Goal: Register for event/course

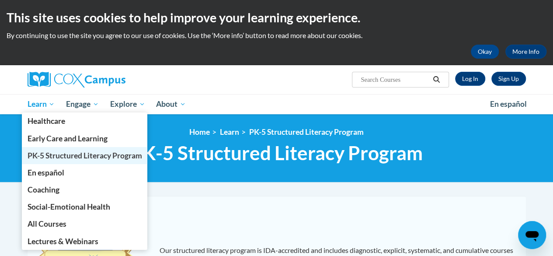
click at [76, 156] on span "PK-5 Structured Literacy Program" at bounding box center [84, 155] width 115 height 9
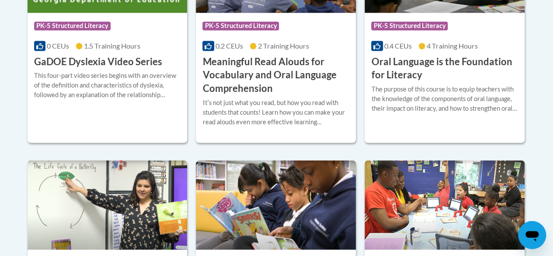
scroll to position [704, 0]
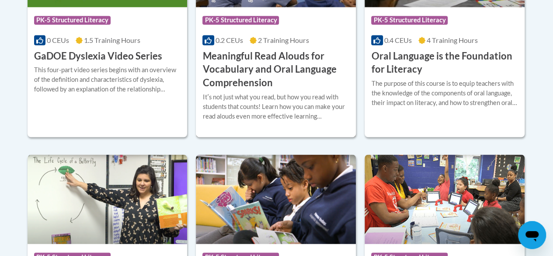
click at [241, 56] on h3 "Meaningful Read Alouds for Vocabulary and Oral Language Comprehension" at bounding box center [275, 69] width 147 height 40
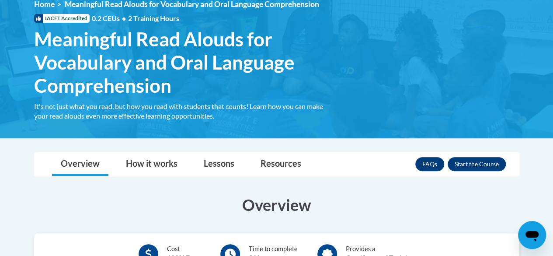
scroll to position [125, 0]
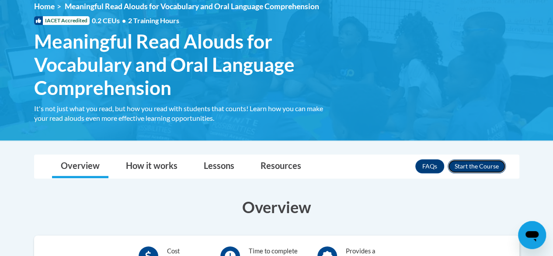
click at [473, 161] on button "Enroll" at bounding box center [477, 166] width 58 height 14
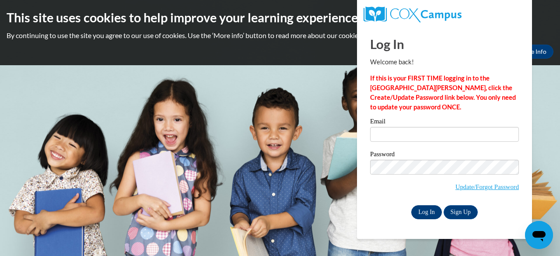
type input "[EMAIL_ADDRESS][DOMAIN_NAME]"
click at [425, 210] on input "Log In" at bounding box center [426, 212] width 31 height 14
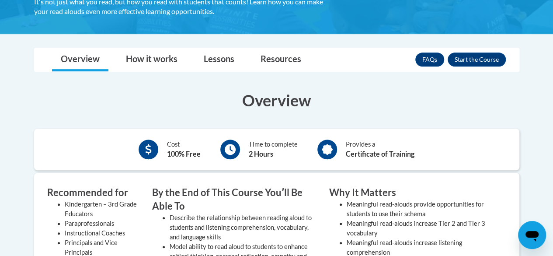
scroll to position [233, 0]
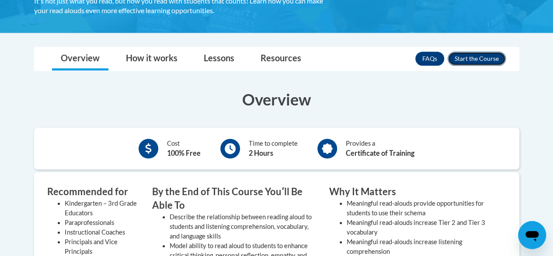
click at [468, 56] on button "Enroll" at bounding box center [477, 59] width 58 height 14
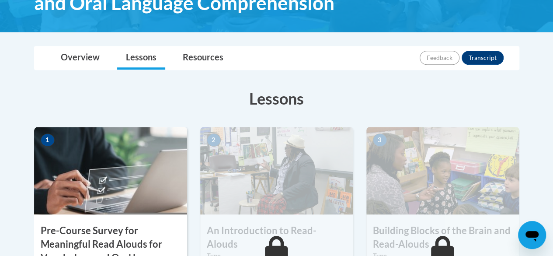
scroll to position [165, 0]
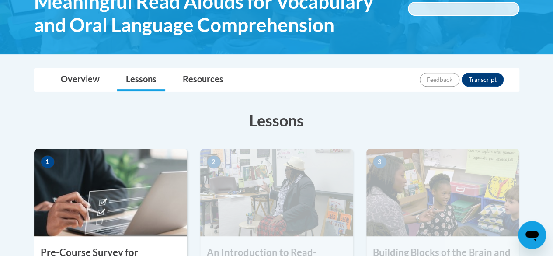
click at [88, 196] on img at bounding box center [110, 192] width 153 height 87
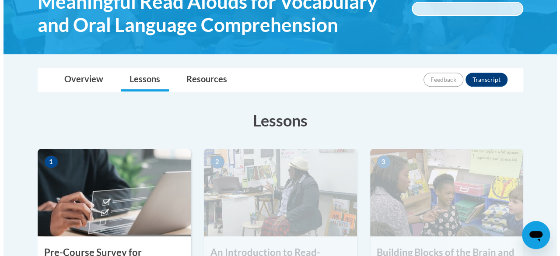
scroll to position [308, 0]
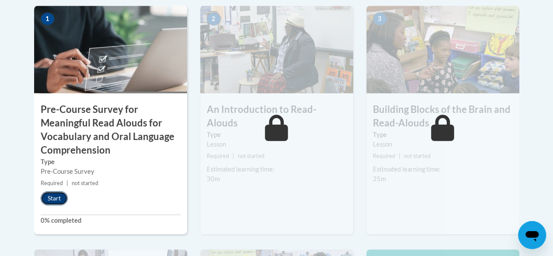
click at [51, 193] on button "Start" at bounding box center [54, 198] width 27 height 14
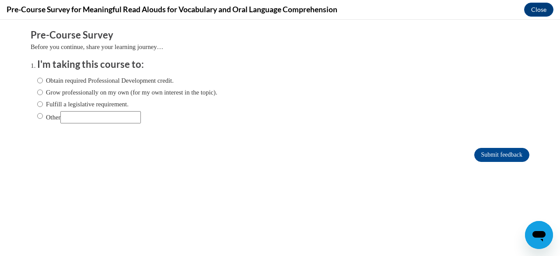
scroll to position [0, 0]
click at [37, 82] on label "Obtain required Professional Development credit." at bounding box center [105, 81] width 136 height 10
click at [37, 82] on input "Obtain required Professional Development credit." at bounding box center [40, 81] width 6 height 10
radio input "true"
click at [493, 155] on input "Submit feedback" at bounding box center [501, 155] width 55 height 14
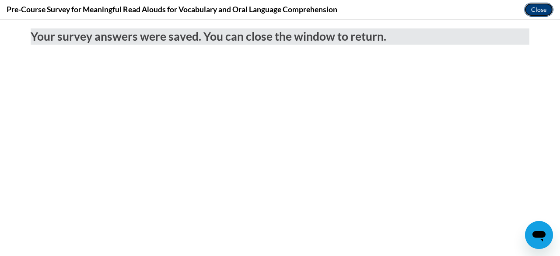
click at [535, 9] on button "Close" at bounding box center [538, 10] width 29 height 14
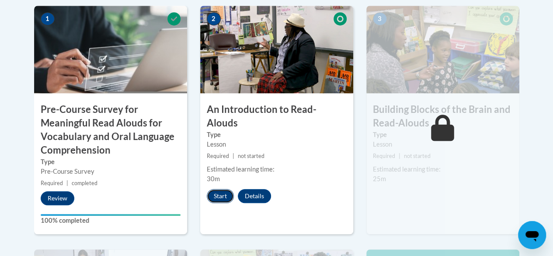
click at [223, 189] on button "Start" at bounding box center [220, 196] width 27 height 14
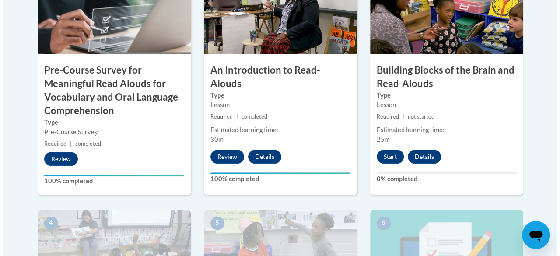
scroll to position [346, 0]
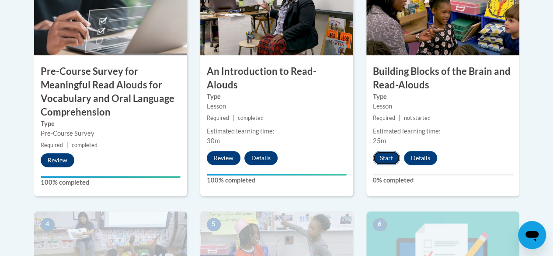
click at [383, 156] on button "Start" at bounding box center [386, 158] width 27 height 14
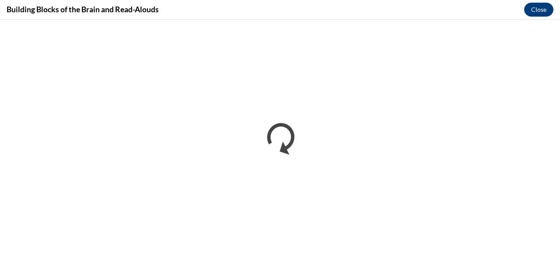
scroll to position [0, 0]
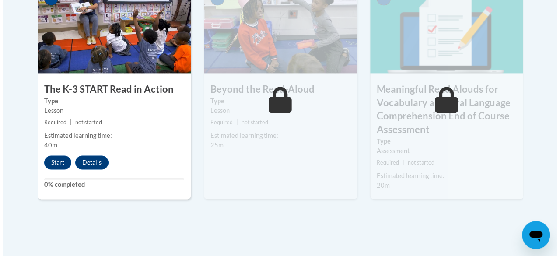
scroll to position [588, 0]
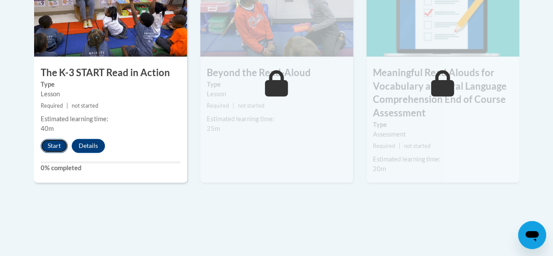
click at [51, 146] on button "Start" at bounding box center [54, 146] width 27 height 14
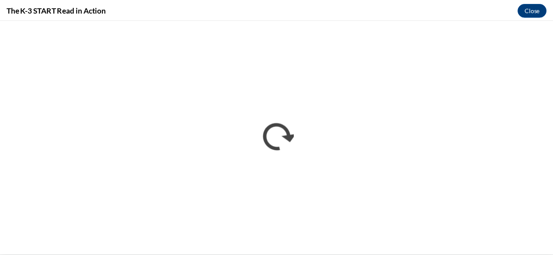
scroll to position [0, 0]
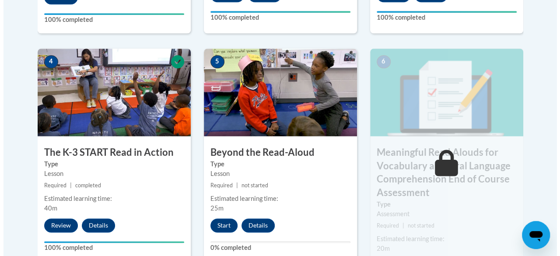
scroll to position [510, 0]
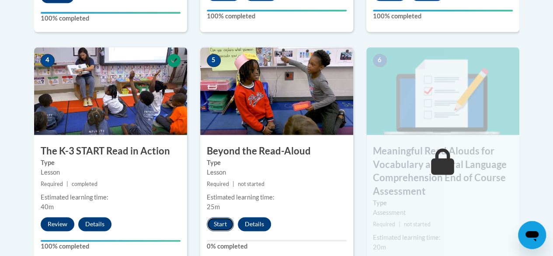
click at [215, 222] on button "Start" at bounding box center [220, 224] width 27 height 14
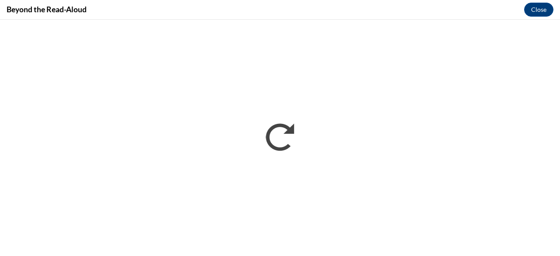
scroll to position [0, 0]
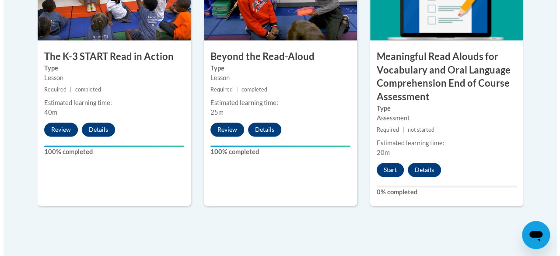
scroll to position [609, 0]
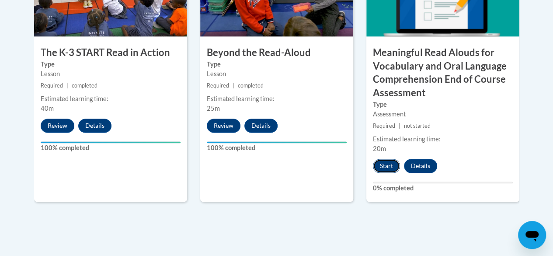
click at [377, 164] on button "Start" at bounding box center [386, 166] width 27 height 14
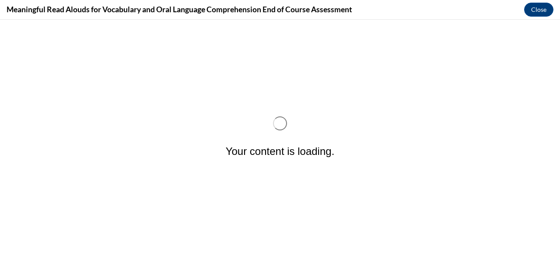
scroll to position [0, 0]
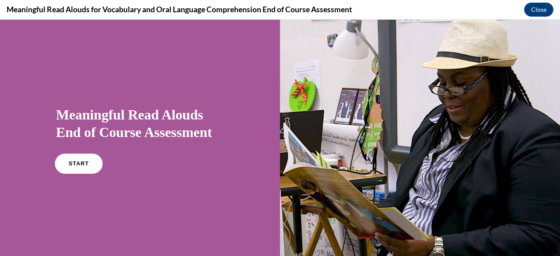
click at [83, 154] on link "START" at bounding box center [79, 163] width 48 height 20
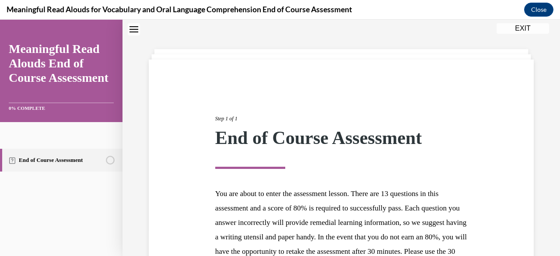
scroll to position [145, 0]
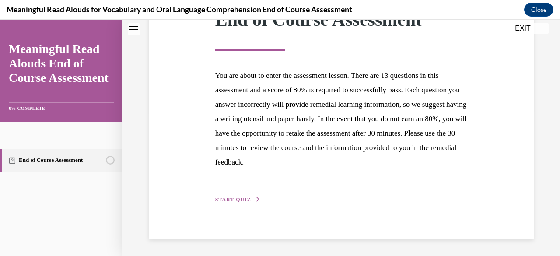
click at [241, 200] on span "START QUIZ" at bounding box center [233, 199] width 36 height 6
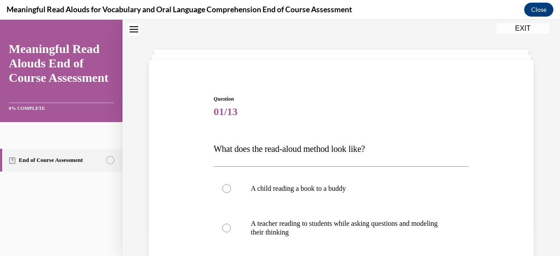
scroll to position [91, 0]
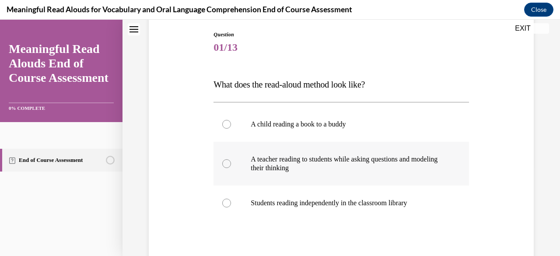
click at [233, 161] on label "A teacher reading to students while asking questions and modeling their thinking" at bounding box center [340, 164] width 255 height 44
click at [231, 161] on input "A teacher reading to students while asking questions and modeling their thinking" at bounding box center [226, 163] width 9 height 9
radio input "true"
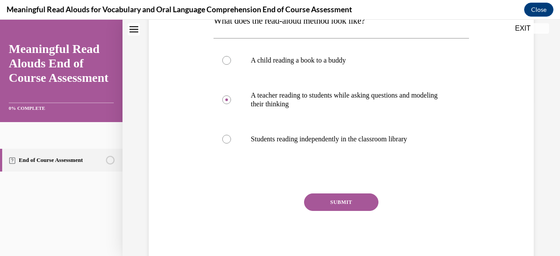
click at [355, 201] on button "SUBMIT" at bounding box center [341, 201] width 74 height 17
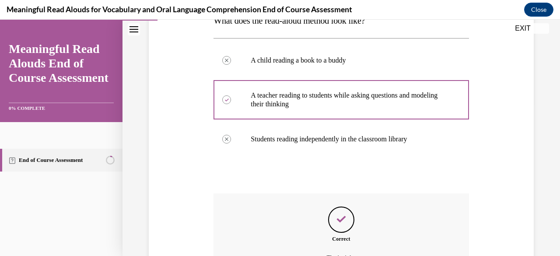
scroll to position [252, 0]
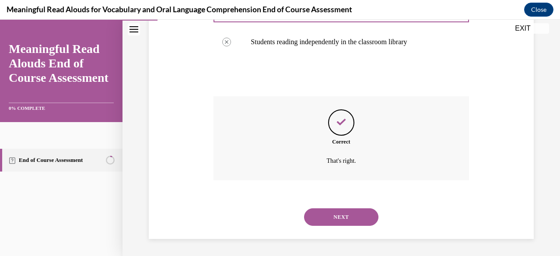
click at [355, 222] on button "NEXT" at bounding box center [341, 216] width 74 height 17
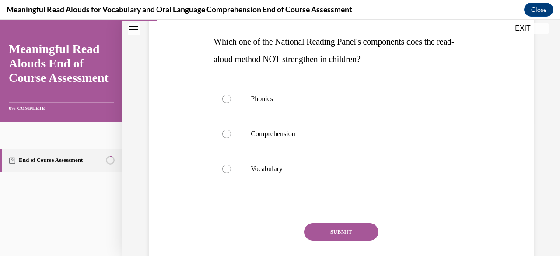
scroll to position [136, 0]
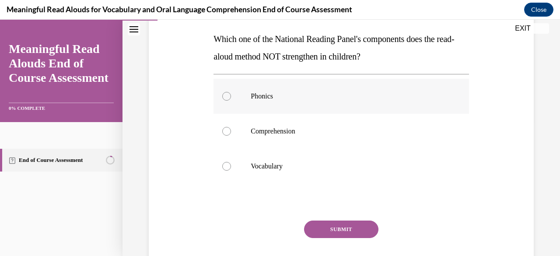
click at [232, 94] on label "Phonics" at bounding box center [340, 96] width 255 height 35
click at [231, 94] on input "Phonics" at bounding box center [226, 96] width 9 height 9
radio input "true"
click at [353, 224] on button "SUBMIT" at bounding box center [341, 228] width 74 height 17
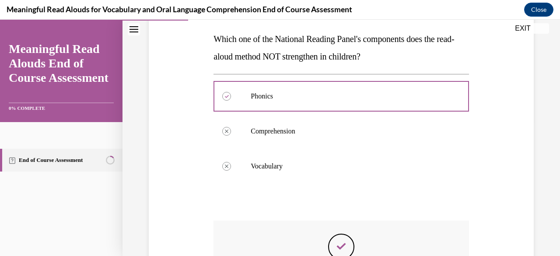
scroll to position [261, 0]
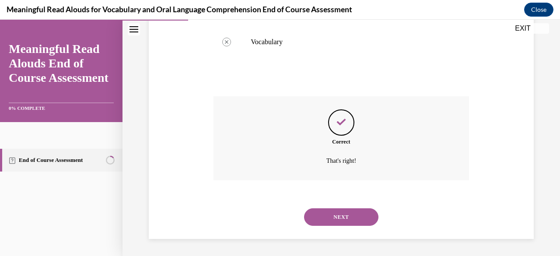
click at [347, 216] on button "NEXT" at bounding box center [341, 216] width 74 height 17
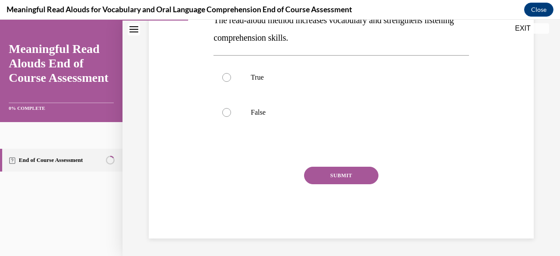
scroll to position [27, 0]
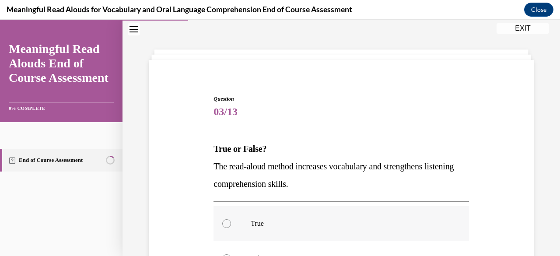
click at [224, 216] on label "True" at bounding box center [340, 223] width 255 height 35
click at [224, 219] on input "True" at bounding box center [226, 223] width 9 height 9
radio input "true"
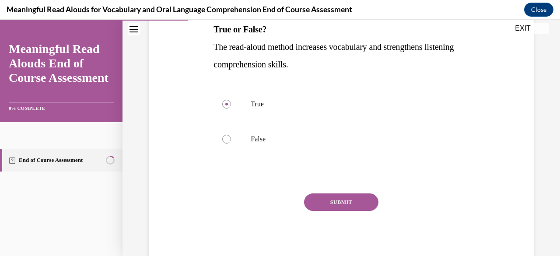
click at [339, 209] on button "SUBMIT" at bounding box center [341, 201] width 74 height 17
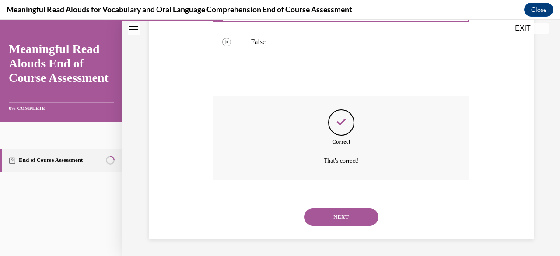
click at [342, 208] on button "NEXT" at bounding box center [341, 216] width 74 height 17
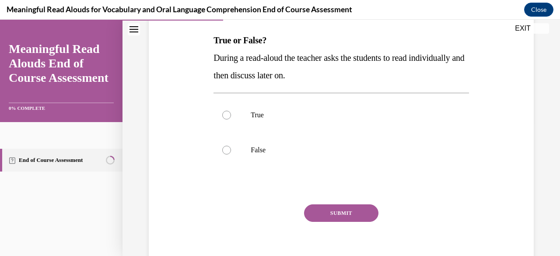
scroll to position [136, 0]
click at [223, 150] on div at bounding box center [226, 149] width 9 height 9
click at [223, 150] on input "False" at bounding box center [226, 149] width 9 height 9
radio input "true"
click at [341, 214] on button "SUBMIT" at bounding box center [341, 212] width 74 height 17
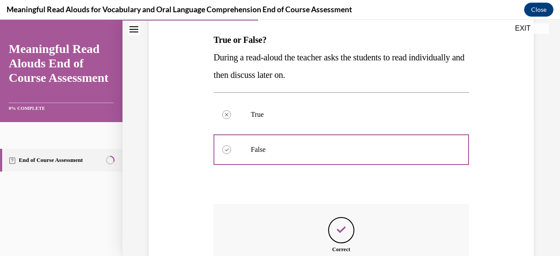
scroll to position [243, 0]
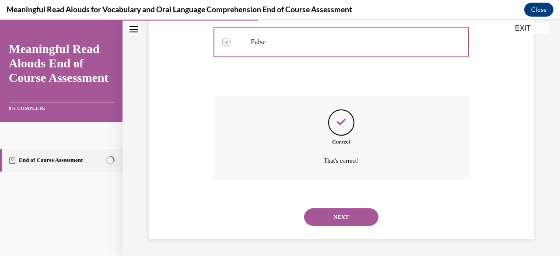
click at [316, 207] on div "NEXT" at bounding box center [340, 216] width 255 height 35
click at [318, 215] on button "NEXT" at bounding box center [341, 216] width 74 height 17
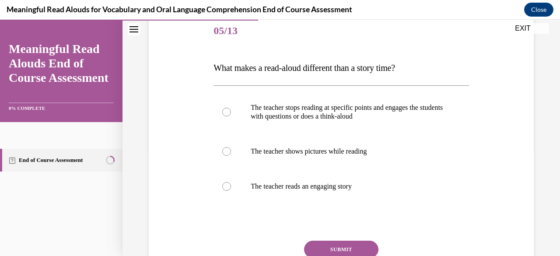
scroll to position [155, 0]
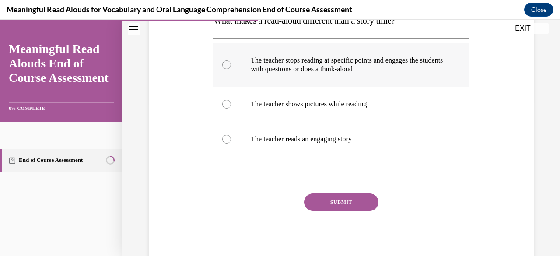
click at [230, 61] on label "The teacher stops reading at specific points and engages the students with ques…" at bounding box center [340, 65] width 255 height 44
click at [230, 61] on input "The teacher stops reading at specific points and engages the students with ques…" at bounding box center [226, 64] width 9 height 9
radio input "true"
click at [344, 200] on button "SUBMIT" at bounding box center [341, 201] width 74 height 17
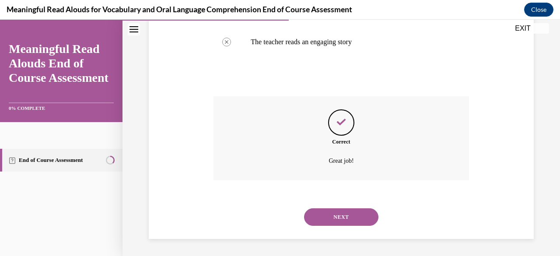
click at [327, 214] on button "NEXT" at bounding box center [341, 216] width 74 height 17
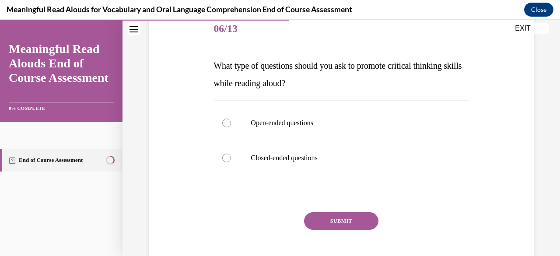
scroll to position [129, 0]
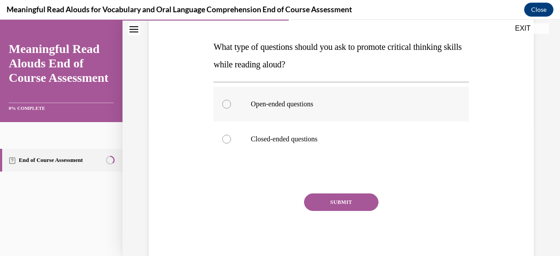
click at [230, 97] on label "Open-ended questions" at bounding box center [340, 104] width 255 height 35
click at [230, 100] on input "Open-ended questions" at bounding box center [226, 104] width 9 height 9
radio input "true"
click at [332, 210] on button "SUBMIT" at bounding box center [341, 201] width 74 height 17
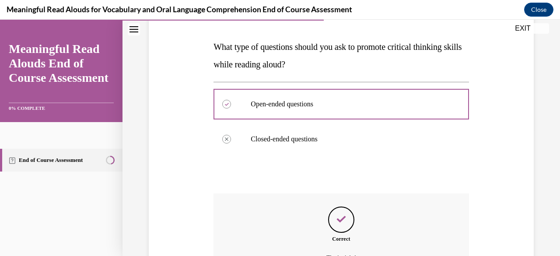
scroll to position [226, 0]
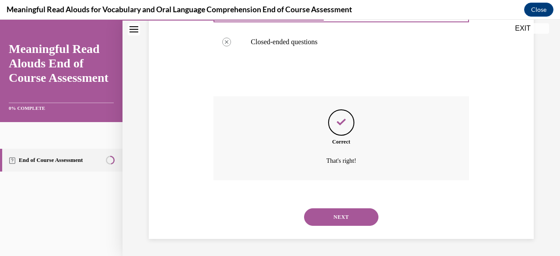
click at [350, 221] on button "NEXT" at bounding box center [341, 216] width 74 height 17
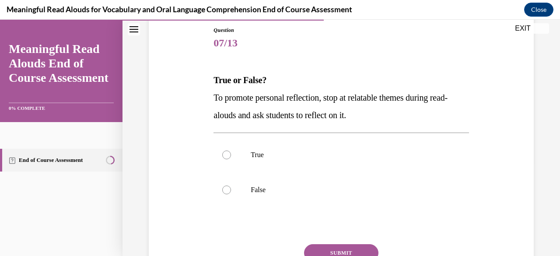
scroll to position [97, 0]
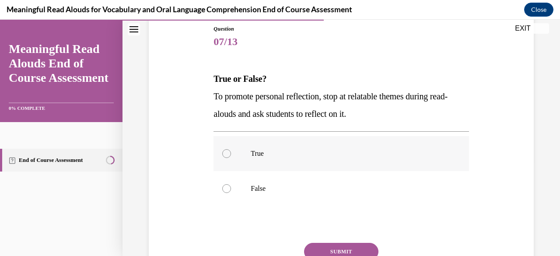
click at [223, 153] on div at bounding box center [226, 153] width 9 height 9
click at [223, 153] on input "True" at bounding box center [226, 153] width 9 height 9
radio input "true"
click at [330, 244] on button "SUBMIT" at bounding box center [341, 251] width 74 height 17
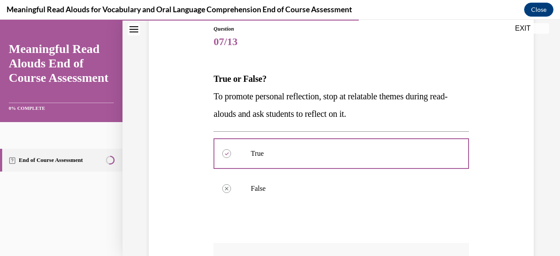
scroll to position [243, 0]
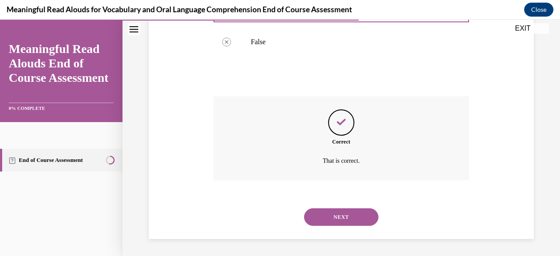
click at [315, 214] on button "NEXT" at bounding box center [341, 216] width 74 height 17
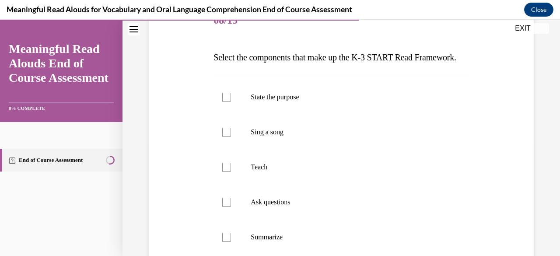
scroll to position [122, 0]
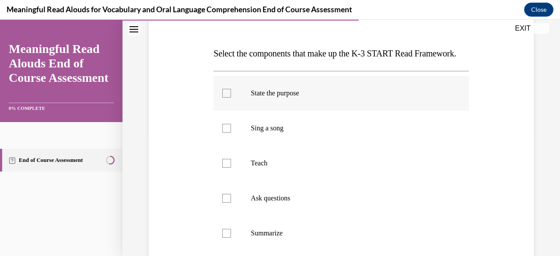
click at [214, 111] on label "State the purpose" at bounding box center [340, 93] width 255 height 35
click at [222, 97] on input "State the purpose" at bounding box center [226, 93] width 9 height 9
checkbox input "true"
click at [232, 181] on label "Teach" at bounding box center [340, 163] width 255 height 35
click at [231, 167] on input "Teach" at bounding box center [226, 163] width 9 height 9
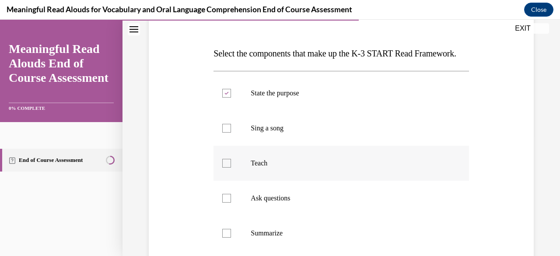
checkbox input "true"
click at [229, 202] on div at bounding box center [226, 198] width 9 height 9
click at [229, 202] on input "Ask questions" at bounding box center [226, 198] width 9 height 9
checkbox input "true"
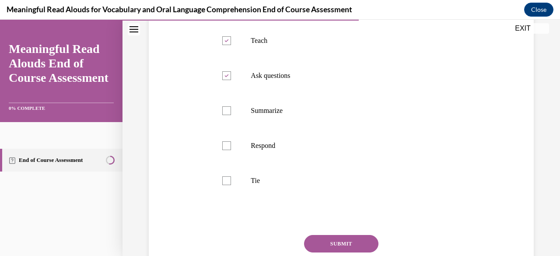
scroll to position [293, 0]
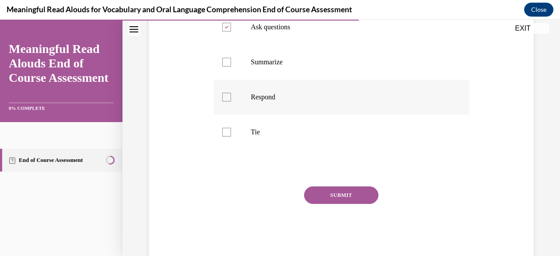
click at [226, 115] on label "Respond" at bounding box center [340, 97] width 255 height 35
click at [226, 101] on input "Respond" at bounding box center [226, 97] width 9 height 9
checkbox input "true"
click at [225, 135] on label "Tie" at bounding box center [340, 132] width 255 height 35
click at [225, 135] on input "Tie" at bounding box center [226, 132] width 9 height 9
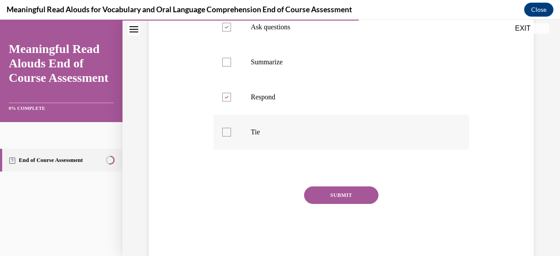
checkbox input "true"
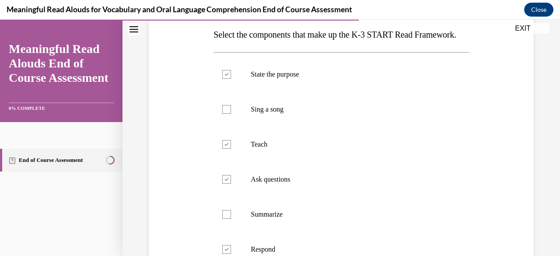
scroll to position [136, 0]
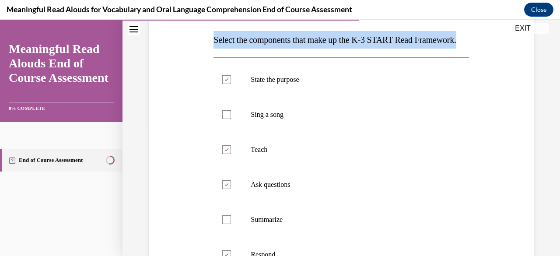
drag, startPoint x: 262, startPoint y: 57, endPoint x: 196, endPoint y: 34, distance: 70.0
click at [196, 34] on div "Question 08/13 Select the components that make up the K-3 START Read Framework.…" at bounding box center [340, 188] width 389 height 456
copy span "Select the components that make up the K-3 START Read Framework."
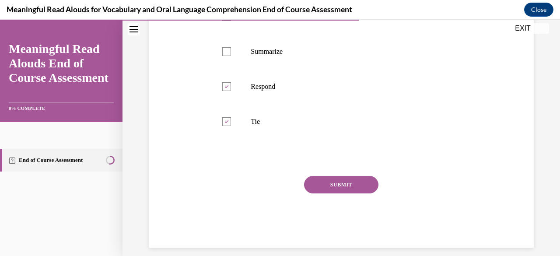
click at [323, 193] on button "SUBMIT" at bounding box center [341, 184] width 74 height 17
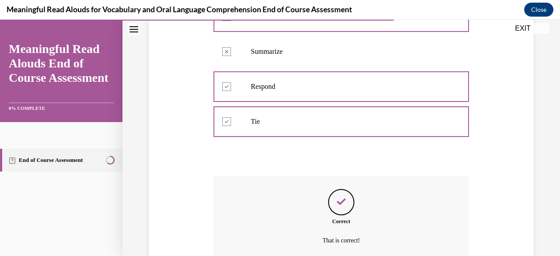
scroll to position [400, 0]
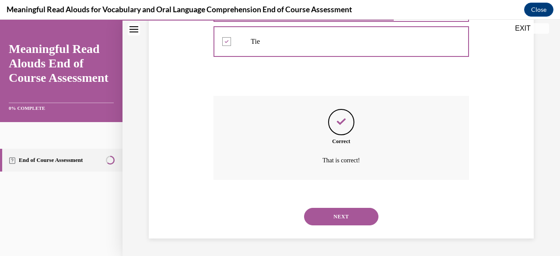
click at [322, 216] on button "NEXT" at bounding box center [341, 216] width 74 height 17
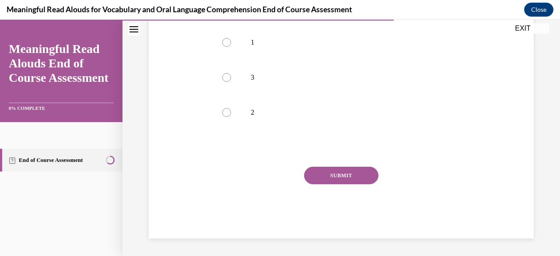
scroll to position [27, 0]
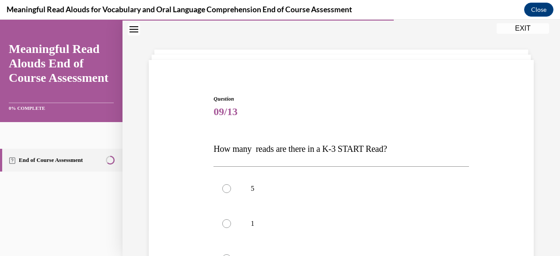
click at [544, 143] on div "Question 09/13 How many reads are there in a K-3 START Read? 5 1 3 2 Incorrect …" at bounding box center [340, 229] width 437 height 416
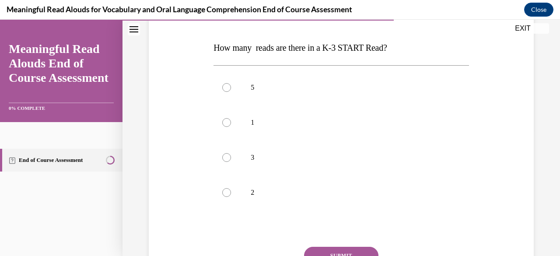
scroll to position [181, 0]
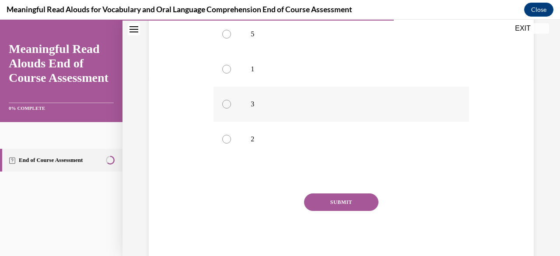
click at [233, 106] on label "3" at bounding box center [340, 104] width 255 height 35
click at [231, 106] on input "3" at bounding box center [226, 104] width 9 height 9
radio input "true"
click at [341, 202] on button "SUBMIT" at bounding box center [341, 201] width 74 height 17
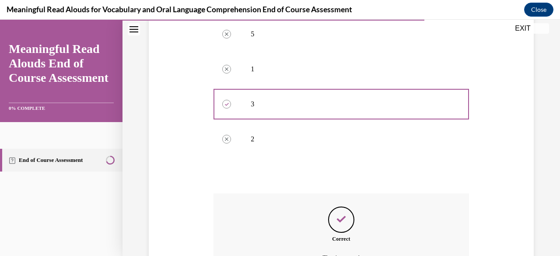
scroll to position [278, 0]
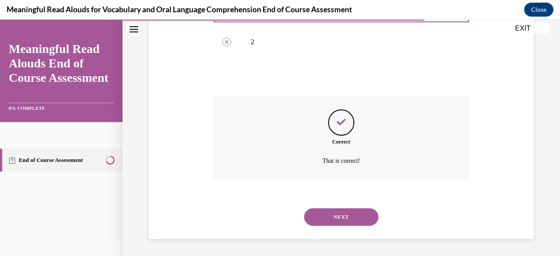
click at [344, 220] on button "NEXT" at bounding box center [341, 216] width 74 height 17
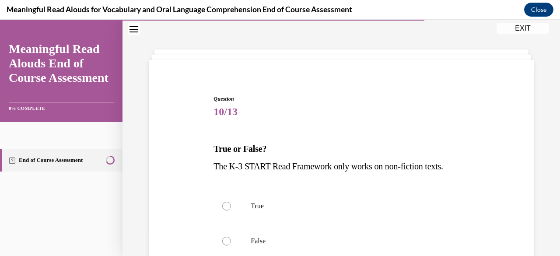
scroll to position [129, 0]
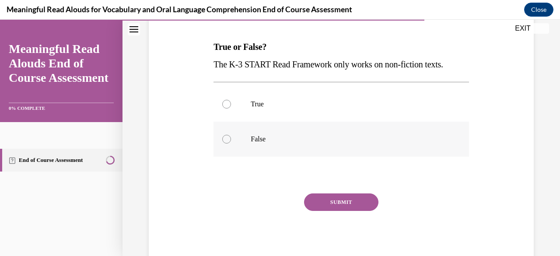
click at [227, 135] on div at bounding box center [226, 139] width 9 height 9
click at [227, 135] on input "False" at bounding box center [226, 139] width 9 height 9
radio input "true"
click at [327, 202] on button "SUBMIT" at bounding box center [341, 201] width 74 height 17
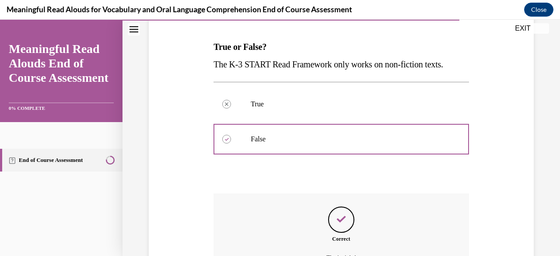
scroll to position [226, 0]
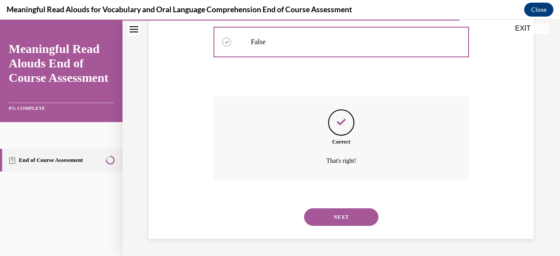
click at [314, 217] on button "NEXT" at bounding box center [341, 216] width 74 height 17
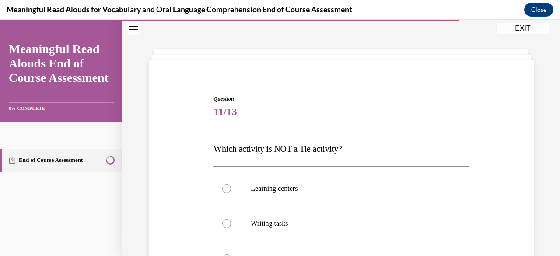
scroll to position [118, 0]
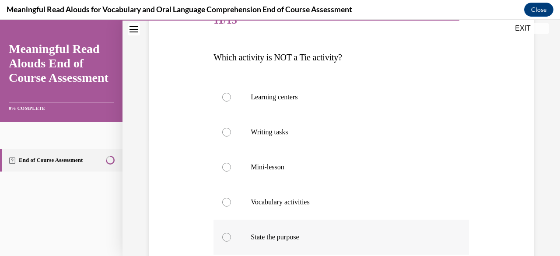
click at [243, 229] on label "State the purpose" at bounding box center [340, 236] width 255 height 35
click at [231, 233] on input "State the purpose" at bounding box center [226, 237] width 9 height 9
radio input "true"
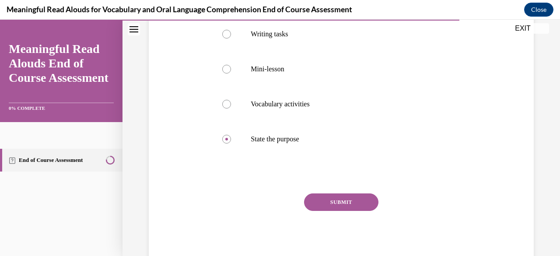
click at [341, 197] on button "SUBMIT" at bounding box center [341, 201] width 74 height 17
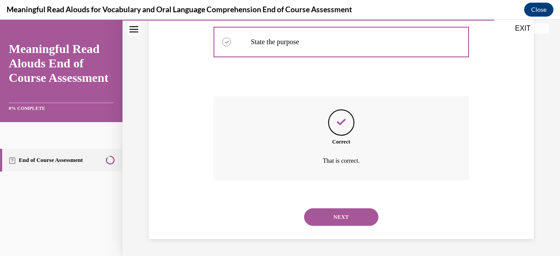
click at [356, 213] on button "NEXT" at bounding box center [341, 216] width 74 height 17
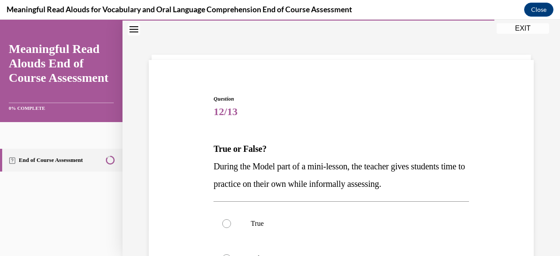
scroll to position [93, 0]
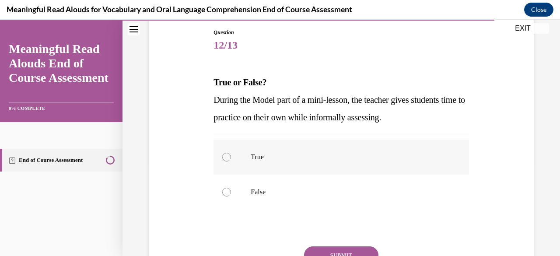
click at [232, 158] on label "True" at bounding box center [340, 156] width 255 height 35
click at [231, 158] on input "True" at bounding box center [226, 157] width 9 height 9
radio input "true"
click at [344, 250] on button "SUBMIT" at bounding box center [341, 254] width 74 height 17
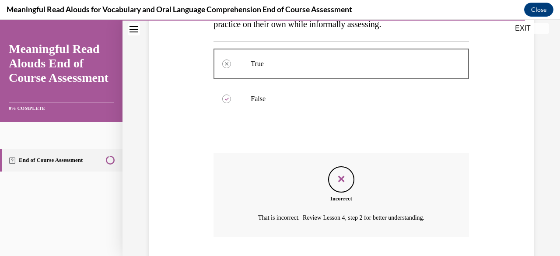
scroll to position [243, 0]
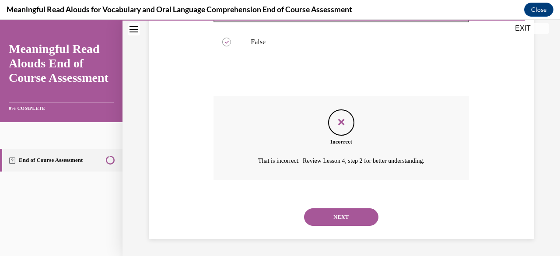
click at [343, 218] on button "NEXT" at bounding box center [341, 216] width 74 height 17
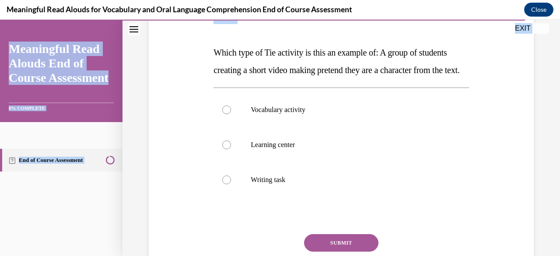
scroll to position [181, 0]
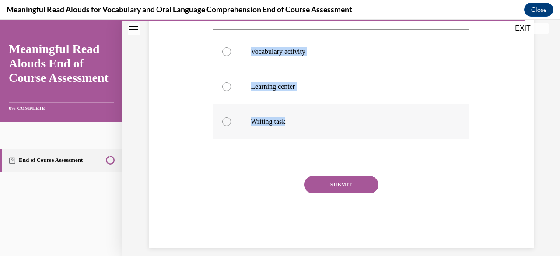
drag, startPoint x: 207, startPoint y: 147, endPoint x: 303, endPoint y: 132, distance: 97.5
click at [303, 132] on div "Question 13/13 Which type of Tie activity is this an example of: A group of stu…" at bounding box center [340, 80] width 389 height 333
copy div "Which type of Tie activity is this an example of: A group of students creating …"
click at [232, 104] on label "Learning center" at bounding box center [340, 86] width 255 height 35
click at [231, 91] on input "Learning center" at bounding box center [226, 86] width 9 height 9
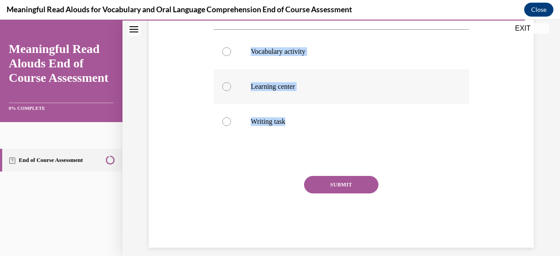
radio input "true"
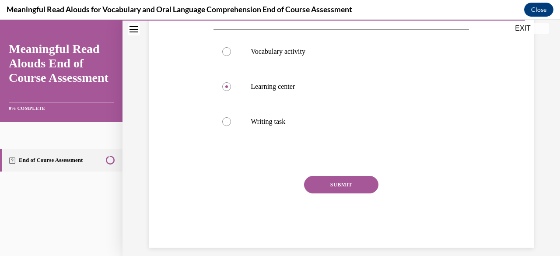
click at [336, 193] on button "SUBMIT" at bounding box center [341, 184] width 74 height 17
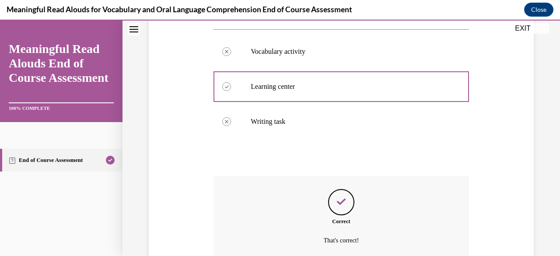
scroll to position [278, 0]
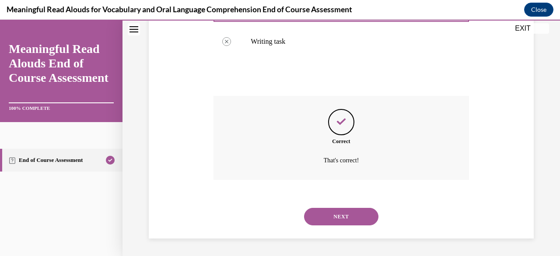
click at [329, 210] on button "NEXT" at bounding box center [341, 216] width 74 height 17
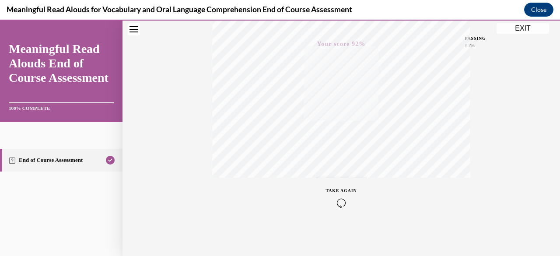
scroll to position [65, 0]
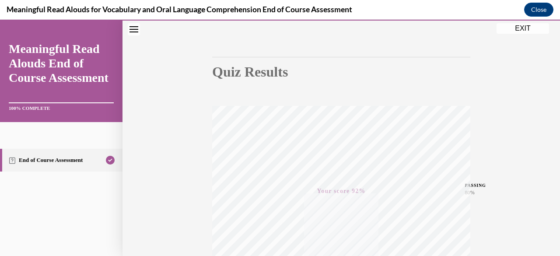
click at [522, 32] on button "EXIT" at bounding box center [522, 28] width 52 height 10
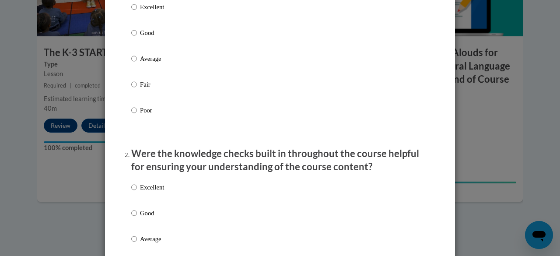
scroll to position [151, 0]
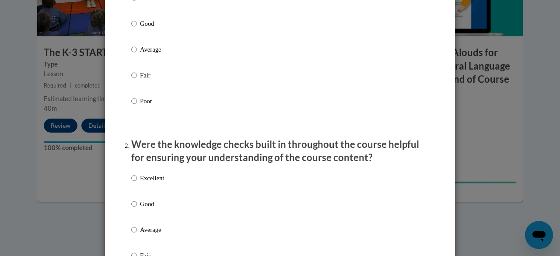
click at [131, 42] on label "Good" at bounding box center [147, 31] width 33 height 24
click at [131, 28] on input "Good" at bounding box center [134, 24] width 6 height 10
radio input "true"
click at [131, 209] on input "Good" at bounding box center [134, 204] width 6 height 10
radio input "true"
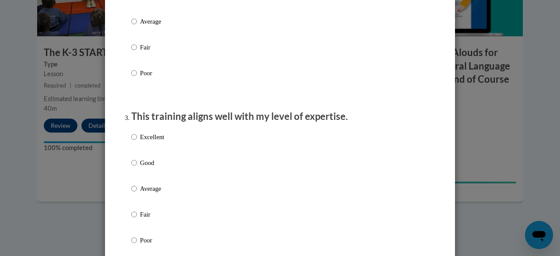
scroll to position [455, 0]
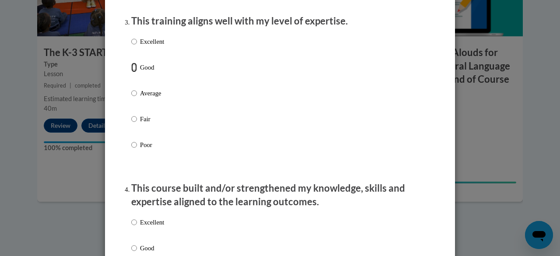
click at [131, 72] on input "Good" at bounding box center [134, 68] width 6 height 10
radio input "true"
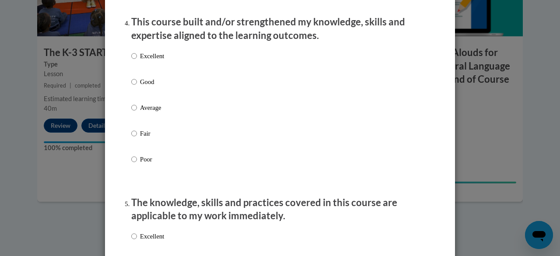
scroll to position [645, 0]
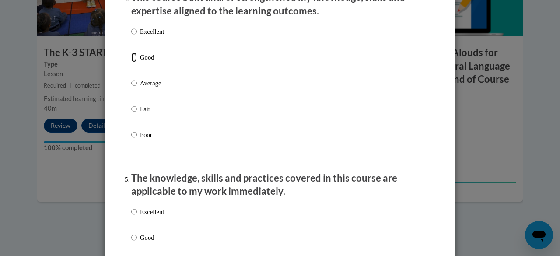
click at [131, 62] on input "Good" at bounding box center [134, 57] width 6 height 10
radio input "true"
click at [131, 242] on input "Good" at bounding box center [134, 238] width 6 height 10
radio input "true"
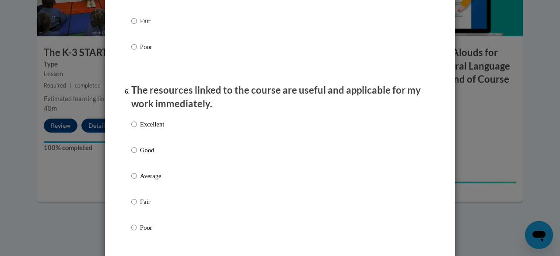
scroll to position [957, 0]
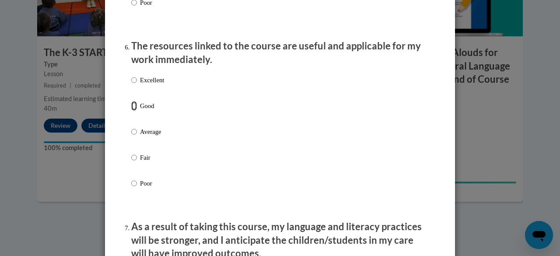
click at [132, 111] on input "Good" at bounding box center [134, 106] width 6 height 10
radio input "true"
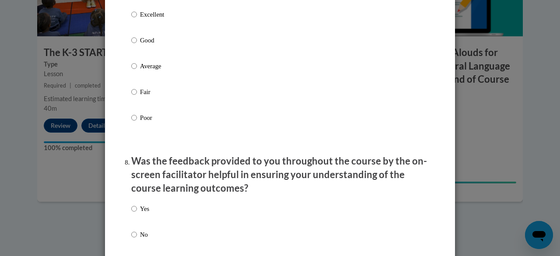
scroll to position [1223, 0]
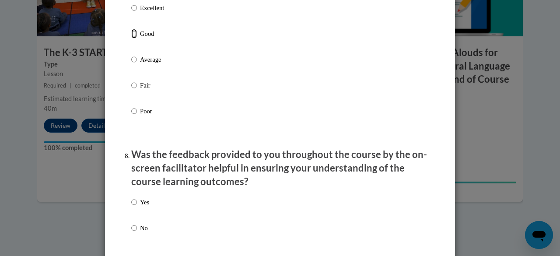
click at [132, 38] on input "Good" at bounding box center [134, 34] width 6 height 10
radio input "true"
click at [131, 207] on input "Yes" at bounding box center [134, 202] width 6 height 10
radio input "true"
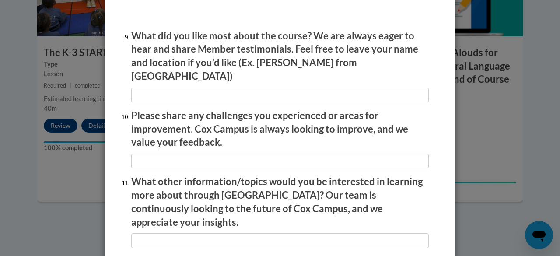
scroll to position [1500, 0]
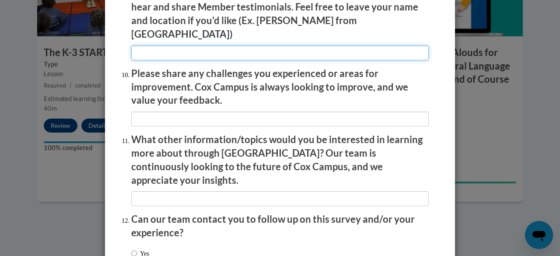
click at [226, 52] on input "textbox" at bounding box center [279, 52] width 297 height 15
type input "n/a"
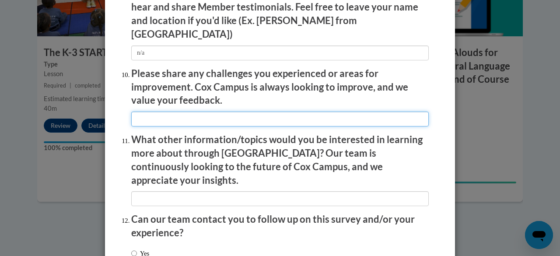
click at [205, 111] on input "textbox" at bounding box center [279, 118] width 297 height 15
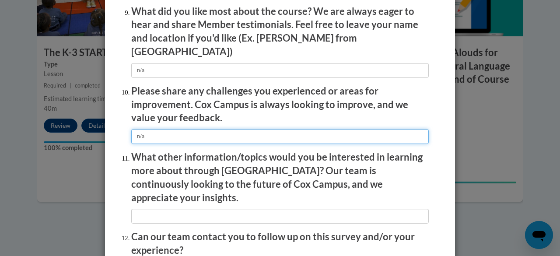
type input "n/a"
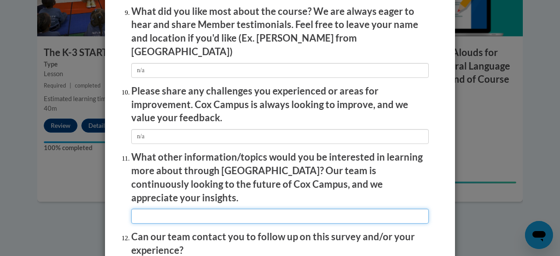
click at [158, 209] on input "textbox" at bounding box center [279, 216] width 297 height 15
type input "n/a"
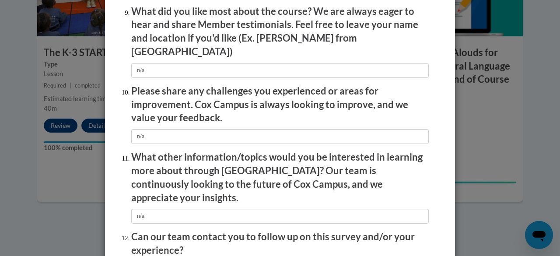
scroll to position [1541, 0]
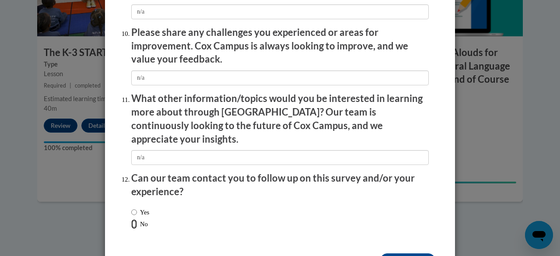
click at [131, 219] on input "No" at bounding box center [134, 224] width 6 height 10
radio input "true"
click at [387, 253] on input "Submit feedback" at bounding box center [407, 260] width 55 height 14
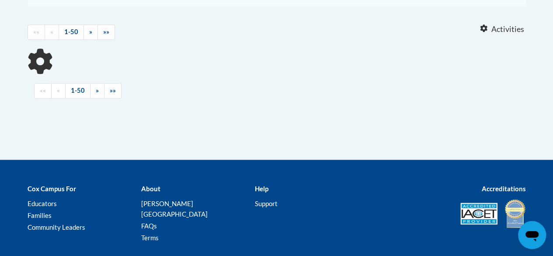
scroll to position [359, 0]
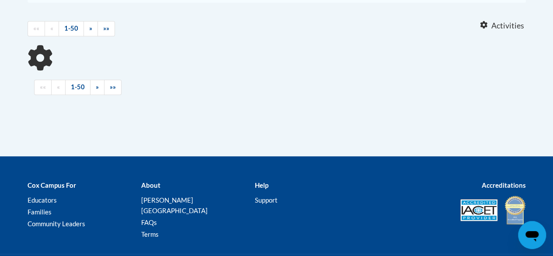
drag, startPoint x: 559, startPoint y: 73, endPoint x: 559, endPoint y: 204, distance: 131.1
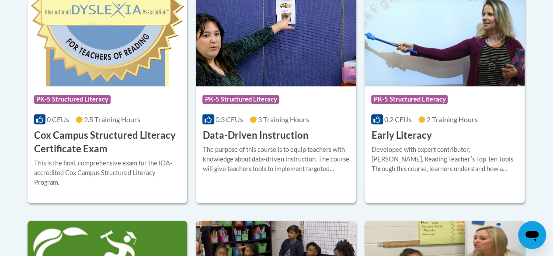
scroll to position [407, 0]
